Goal: Navigation & Orientation: Find specific page/section

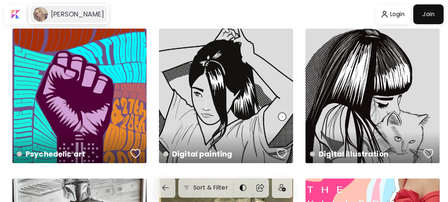
click at [71, 15] on h6 "[PERSON_NAME]" at bounding box center [77, 14] width 53 height 9
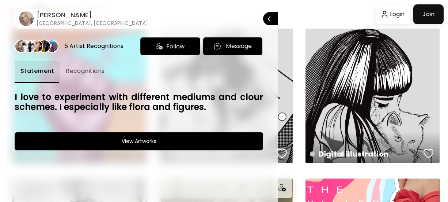
click at [303, 12] on div at bounding box center [224, 101] width 448 height 202
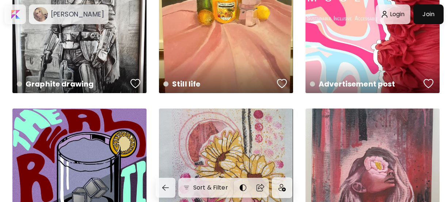
scroll to position [512, 0]
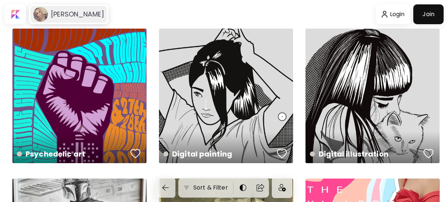
click at [51, 18] on h6 "[PERSON_NAME]" at bounding box center [77, 14] width 53 height 9
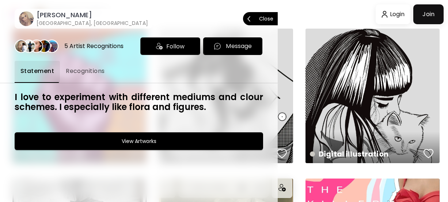
click at [27, 17] on image at bounding box center [26, 18] width 15 height 15
